Goal: Find specific page/section: Find specific page/section

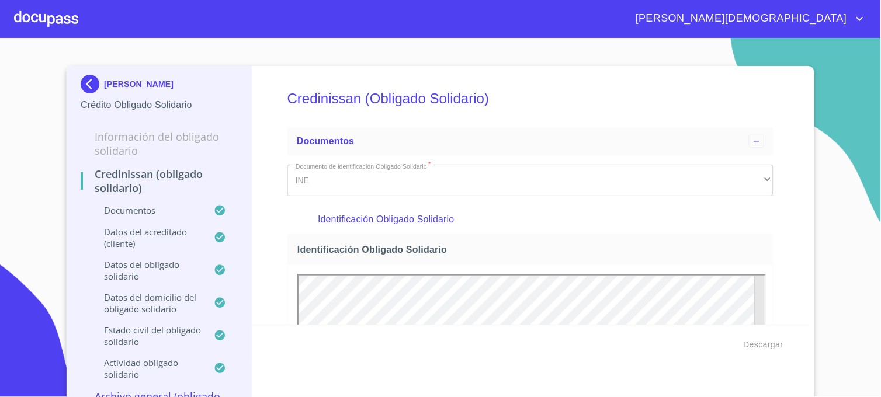
click at [86, 83] on img at bounding box center [92, 84] width 23 height 19
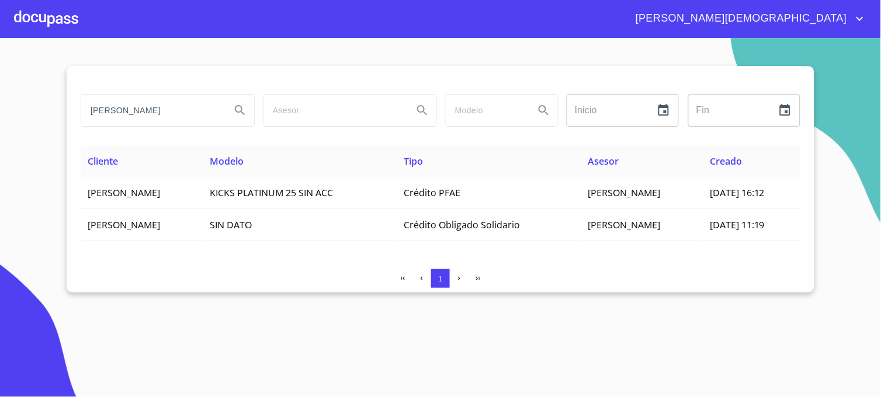
click at [188, 115] on input "[PERSON_NAME]" at bounding box center [151, 111] width 140 height 32
drag, startPoint x: 47, startPoint y: 114, endPoint x: 14, endPoint y: 115, distance: 32.7
click at [15, 115] on section "[PERSON_NAME] Inicio ​ Fin ​ Cliente Modelo Tipo Asesor Creado [PERSON_NAME] KI…" at bounding box center [440, 217] width 881 height 359
click at [248, 117] on button "Search" at bounding box center [240, 110] width 28 height 28
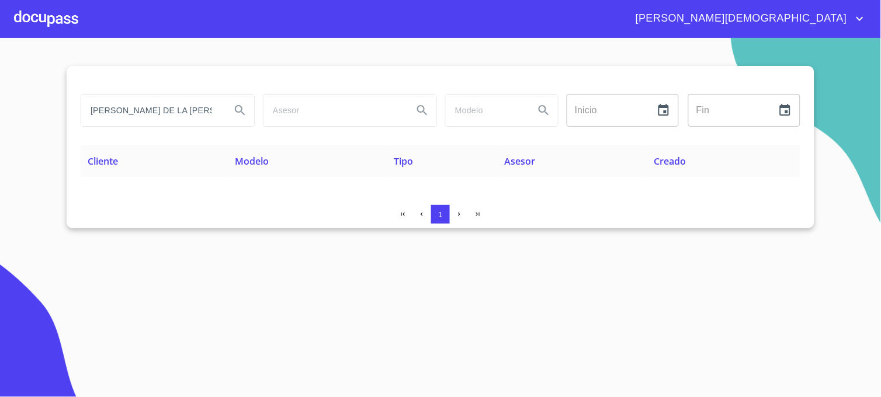
click at [235, 117] on icon "Search" at bounding box center [240, 110] width 14 height 14
click at [232, 106] on button "Search" at bounding box center [240, 110] width 28 height 28
drag, startPoint x: 185, startPoint y: 115, endPoint x: -3, endPoint y: 119, distance: 188.2
click at [0, 119] on html "[PERSON_NAME] [PERSON_NAME] DE LA [PERSON_NAME] Inicio ​ Fin ​ Cliente Modelo T…" at bounding box center [440, 198] width 881 height 397
type input "[PERSON_NAME]"
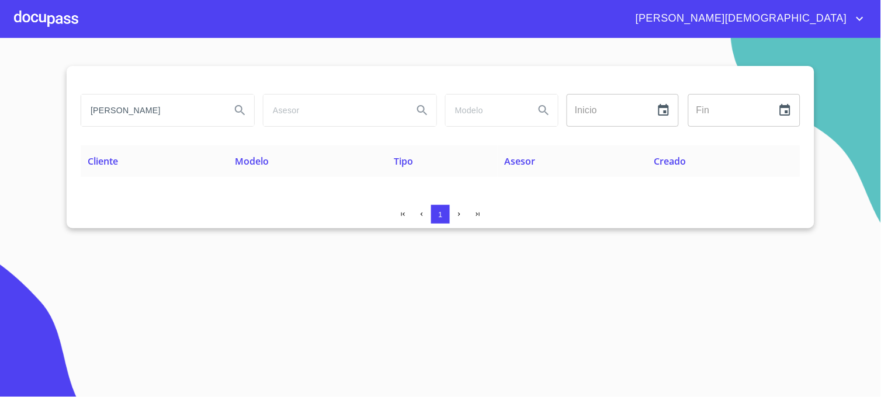
click at [249, 110] on button "Search" at bounding box center [240, 110] width 28 height 28
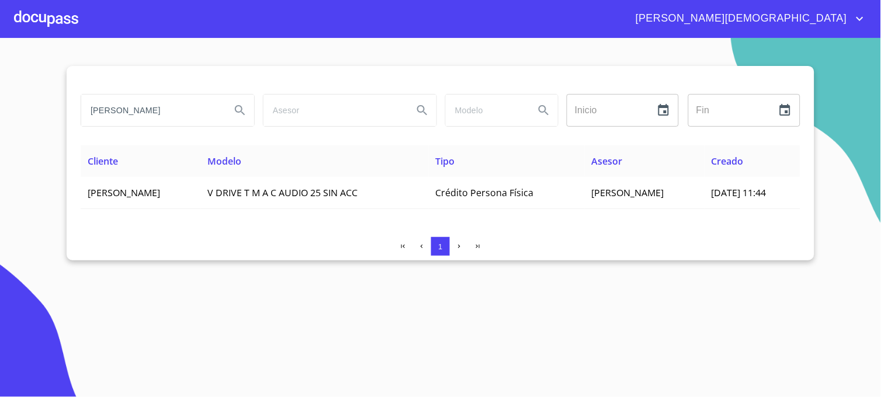
type button "[PERSON_NAME]"
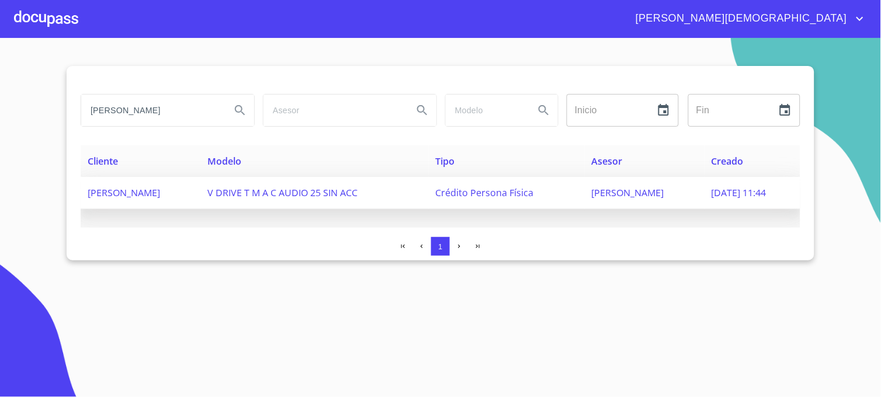
click at [602, 204] on td "[PERSON_NAME]" at bounding box center [645, 193] width 120 height 32
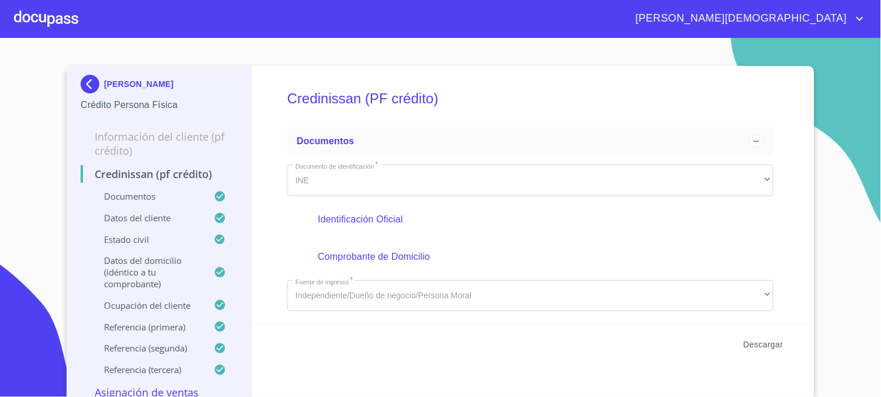
click at [769, 342] on span "Descargar" at bounding box center [764, 345] width 40 height 15
